Goal: Transaction & Acquisition: Book appointment/travel/reservation

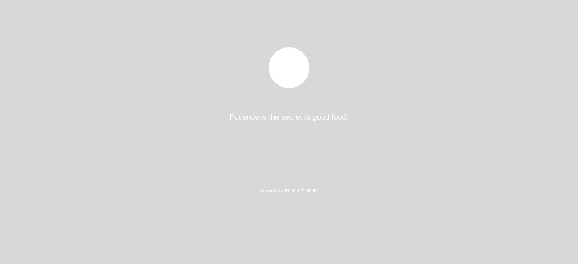
select select "es"
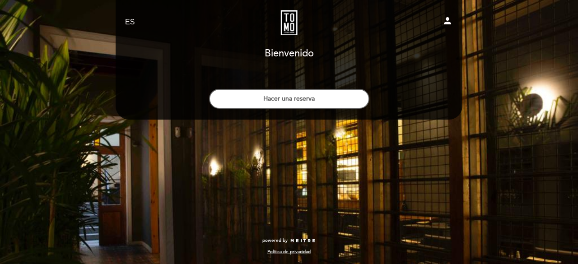
click at [288, 18] on link "Tomo Cocina Nikkei" at bounding box center [289, 22] width 113 height 25
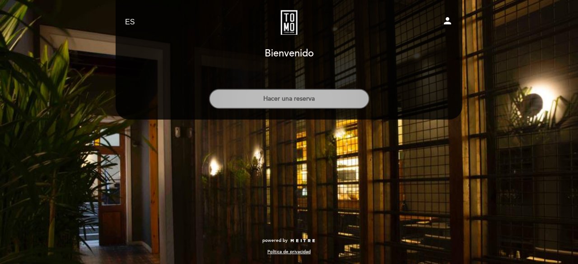
click at [307, 97] on button "Hacer una reserva" at bounding box center [289, 99] width 160 height 20
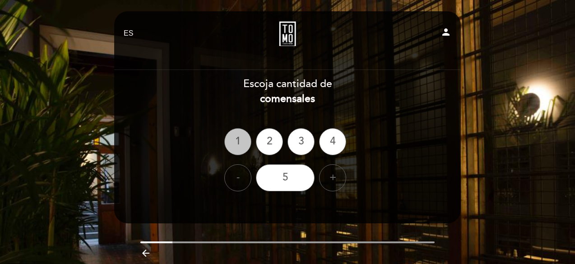
click at [238, 143] on div "1" at bounding box center [237, 141] width 27 height 27
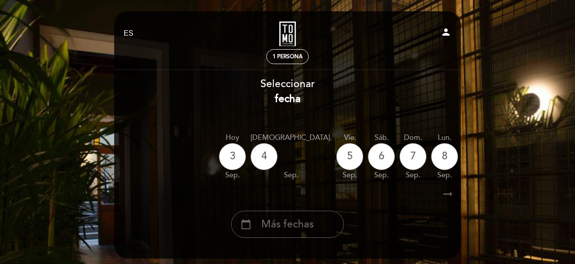
click at [449, 194] on icon "arrow_right_alt" at bounding box center [448, 194] width 14 height 19
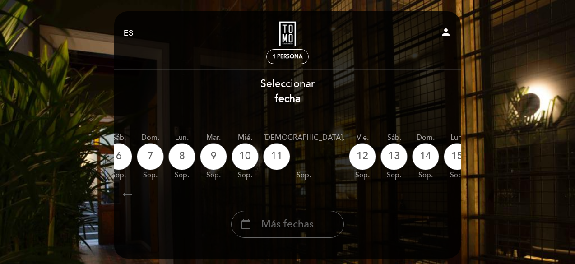
scroll to position [0, 263]
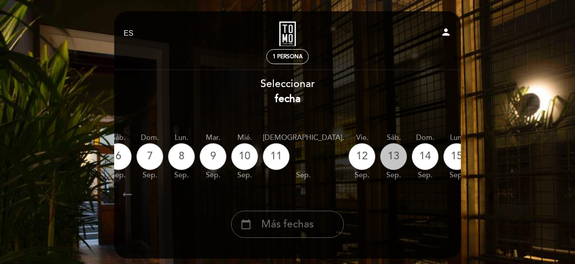
click at [380, 155] on div "13" at bounding box center [393, 156] width 27 height 27
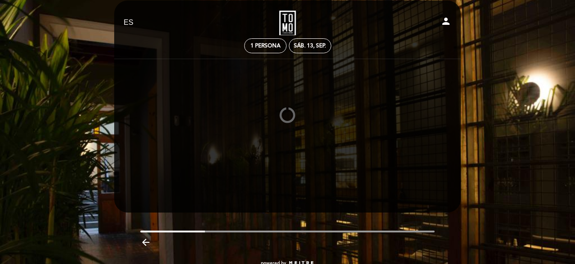
scroll to position [0, 0]
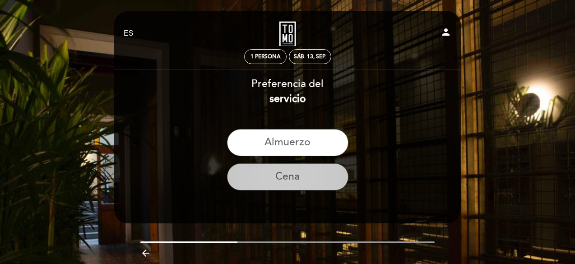
click at [293, 181] on button "Cena" at bounding box center [287, 176] width 121 height 27
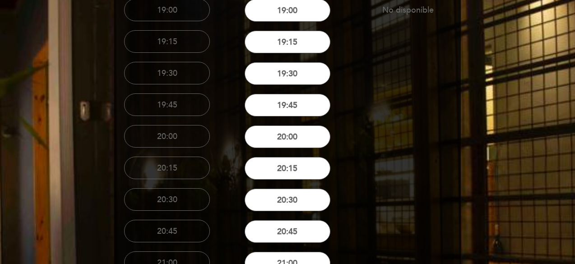
scroll to position [181, 0]
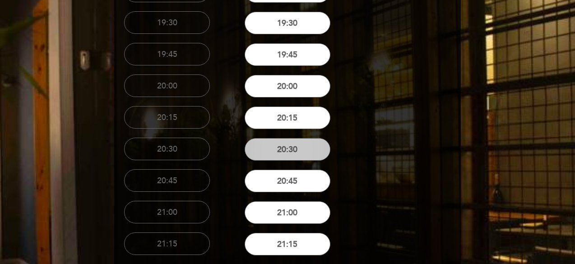
click at [285, 153] on button "20:30" at bounding box center [288, 149] width 86 height 23
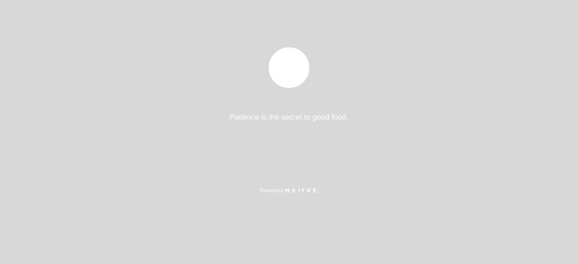
select select "es"
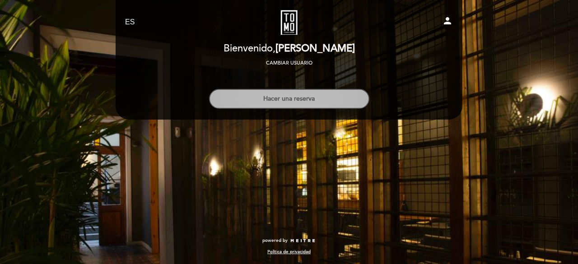
click at [273, 89] on button "Hacer una reserva" at bounding box center [289, 99] width 160 height 20
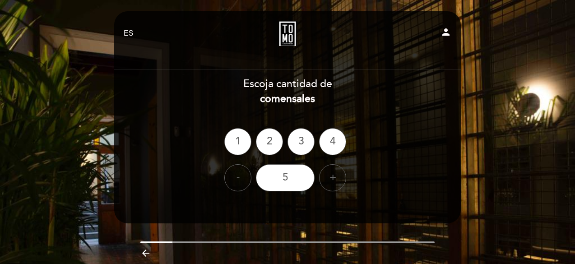
click at [274, 107] on div "Escoja cantidad de comensales 1 2 3 4 - 5 +" at bounding box center [288, 134] width 348 height 115
click at [254, 149] on ng-container "1 2 3 4" at bounding box center [287, 141] width 126 height 27
click at [247, 143] on div "1" at bounding box center [237, 141] width 27 height 27
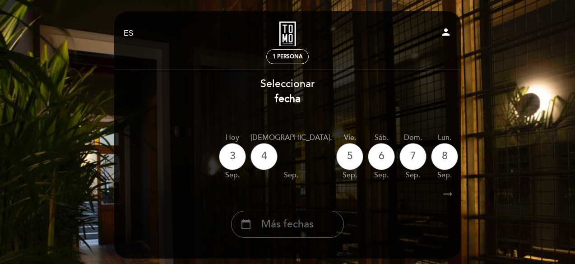
click at [446, 193] on icon "arrow_right_alt" at bounding box center [448, 194] width 14 height 19
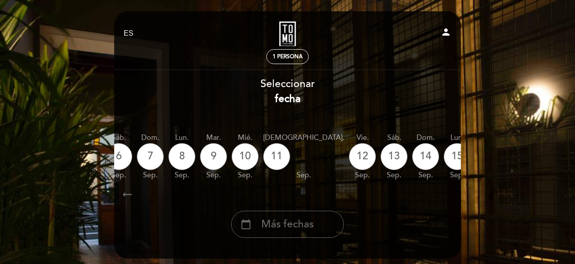
scroll to position [0, 263]
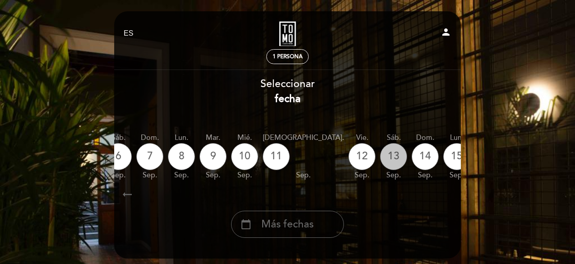
click at [380, 152] on div "13" at bounding box center [393, 156] width 27 height 27
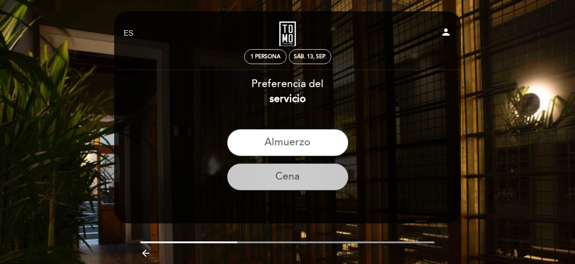
click at [294, 169] on button "Cena" at bounding box center [287, 176] width 121 height 27
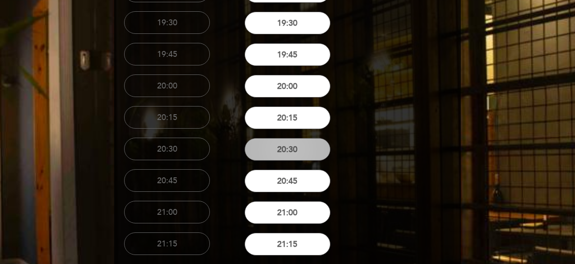
click at [303, 144] on button "20:30" at bounding box center [288, 149] width 86 height 23
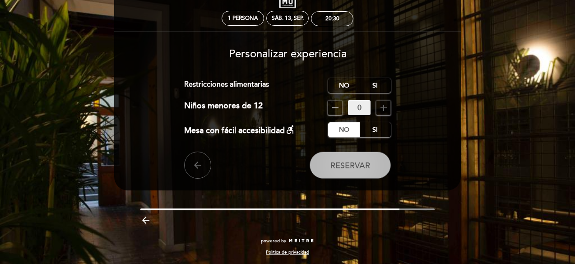
scroll to position [0, 0]
